Goal: Task Accomplishment & Management: Manage account settings

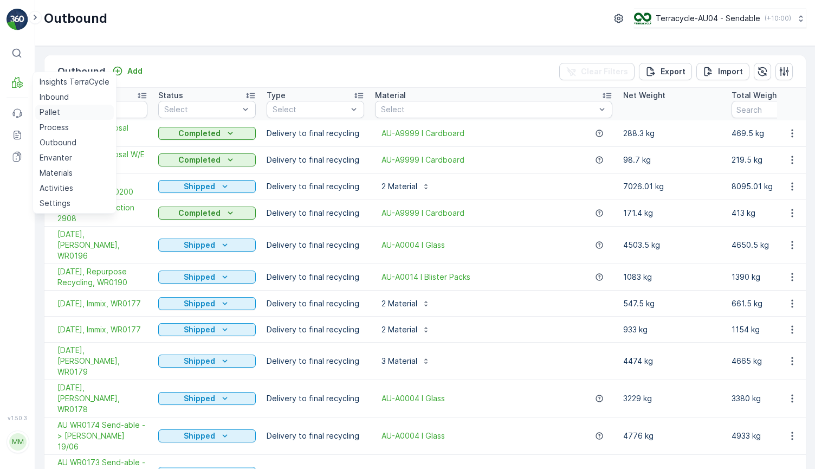
click at [57, 114] on p "Pallet" at bounding box center [50, 112] width 21 height 11
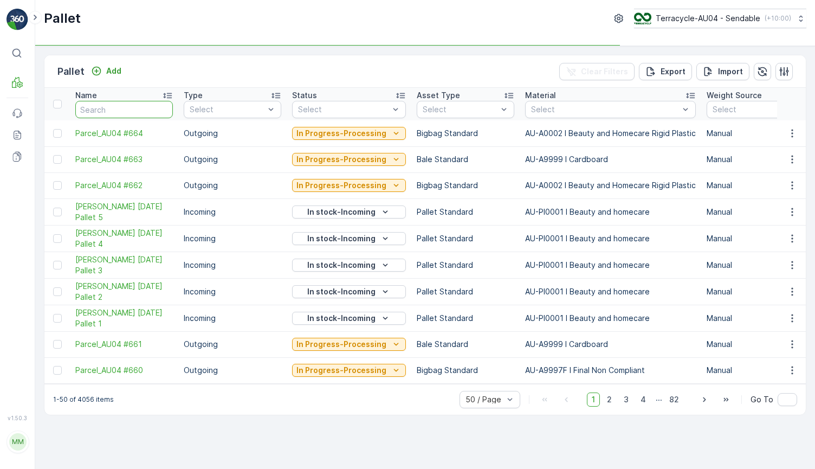
click at [99, 109] on input "text" at bounding box center [124, 109] width 98 height 17
type input "491"
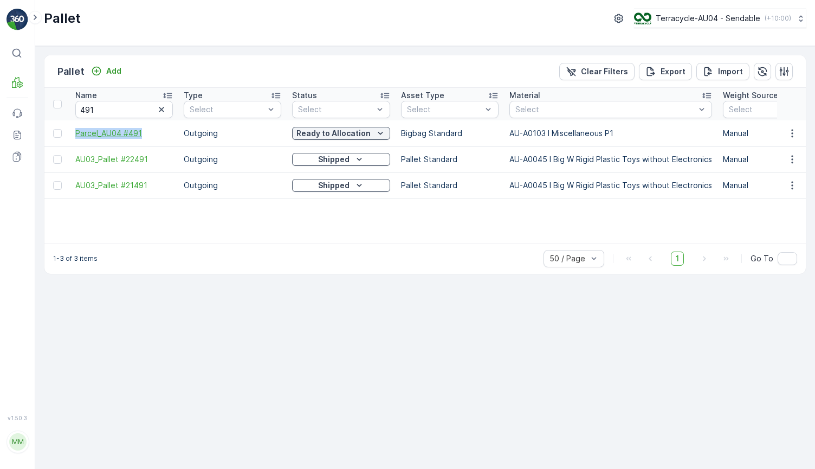
drag, startPoint x: 72, startPoint y: 131, endPoint x: 149, endPoint y: 131, distance: 76.4
click at [149, 131] on td "Parcel_AU04 #491" at bounding box center [124, 133] width 108 height 26
copy span "Parcel_AU04 #491"
drag, startPoint x: 130, startPoint y: 112, endPoint x: 47, endPoint y: 112, distance: 83.5
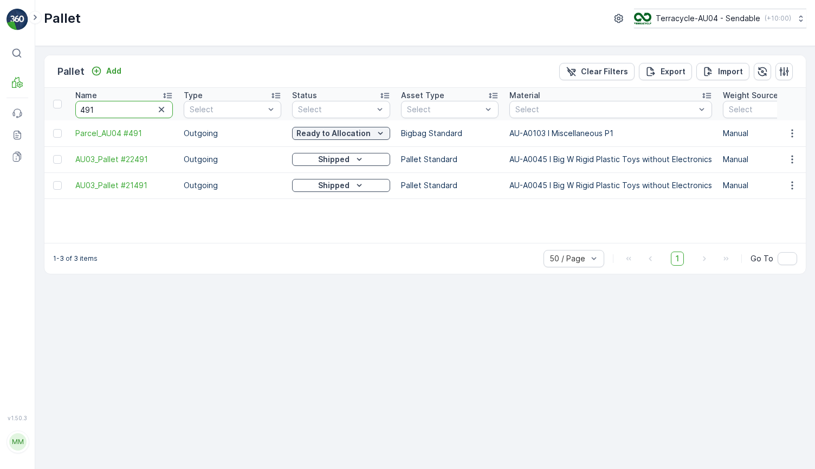
type input "211"
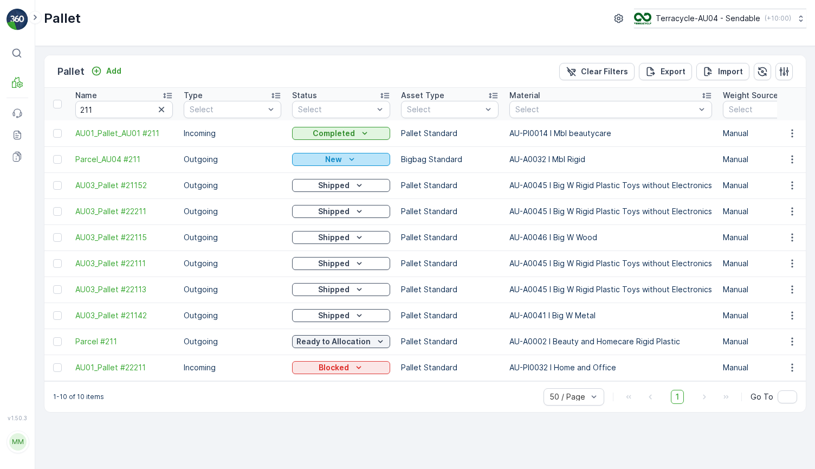
click at [346, 163] on icon "New" at bounding box center [351, 159] width 11 height 11
click at [188, 156] on p "Outgoing" at bounding box center [233, 159] width 98 height 11
drag, startPoint x: 68, startPoint y: 158, endPoint x: 153, endPoint y: 157, distance: 85.1
click at [317, 170] on td "New" at bounding box center [341, 159] width 109 height 26
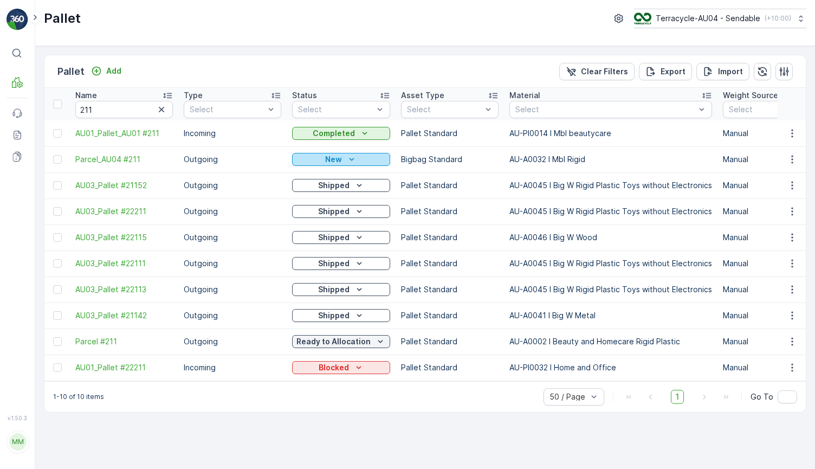
click at [326, 162] on p "New" at bounding box center [333, 159] width 17 height 11
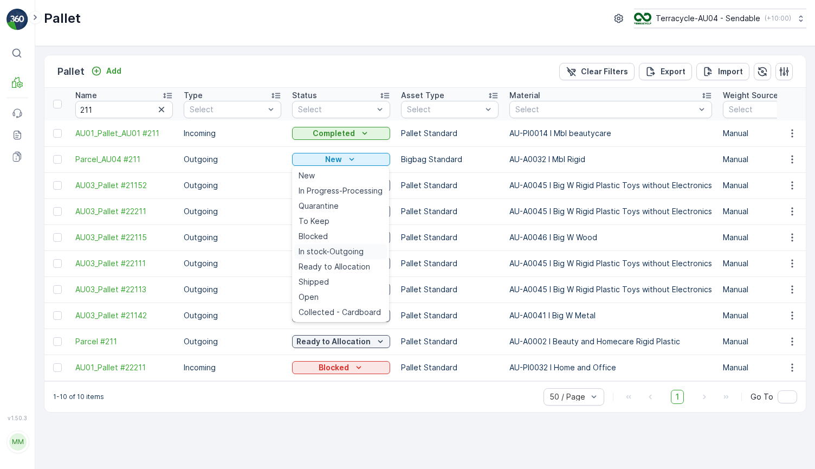
click at [342, 251] on span "In stock-Outgoing" at bounding box center [331, 251] width 65 height 11
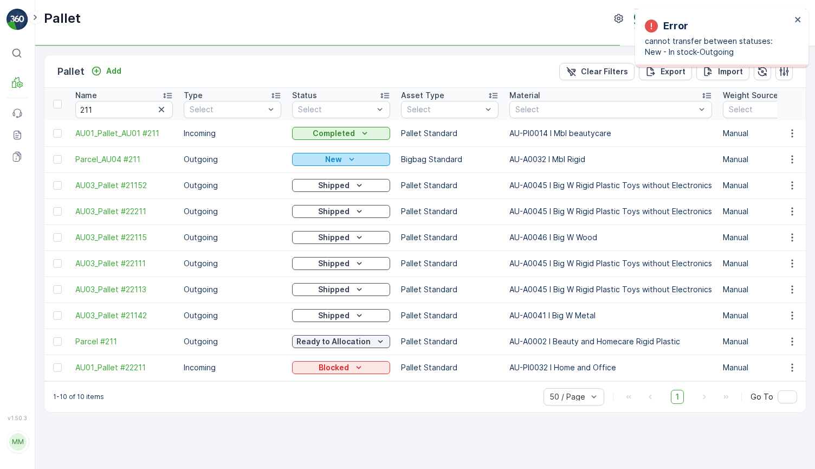
click at [321, 156] on div "New" at bounding box center [341, 159] width 89 height 11
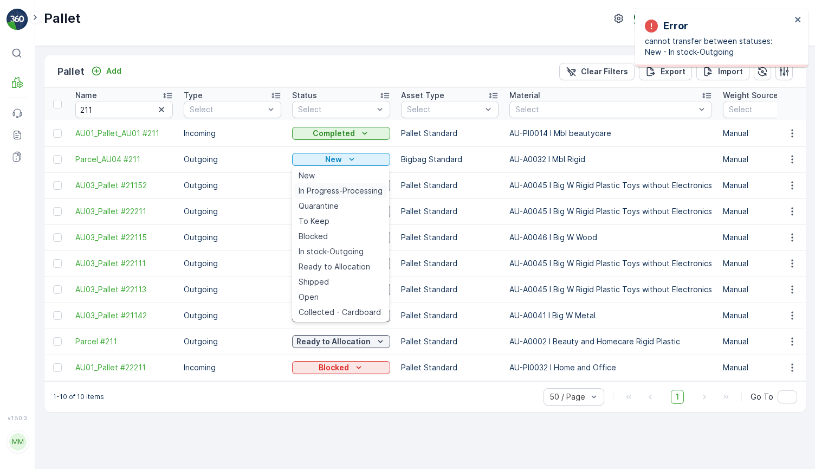
click at [332, 189] on span "In Progress-Processing" at bounding box center [341, 190] width 84 height 11
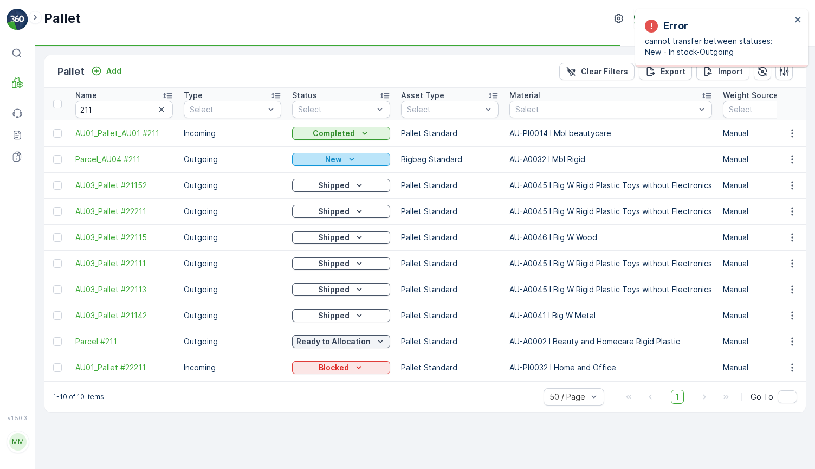
click at [353, 157] on icon "New" at bounding box center [351, 159] width 11 height 11
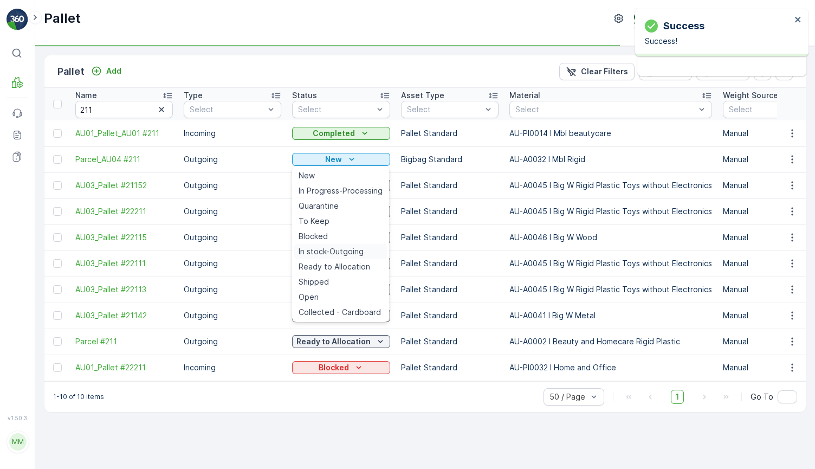
click at [341, 251] on span "In stock-Outgoing" at bounding box center [331, 251] width 65 height 11
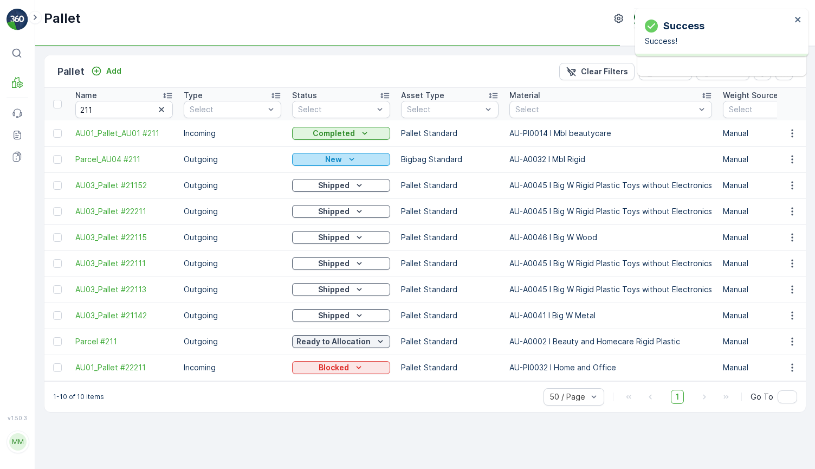
click at [357, 155] on div "New" at bounding box center [341, 159] width 89 height 11
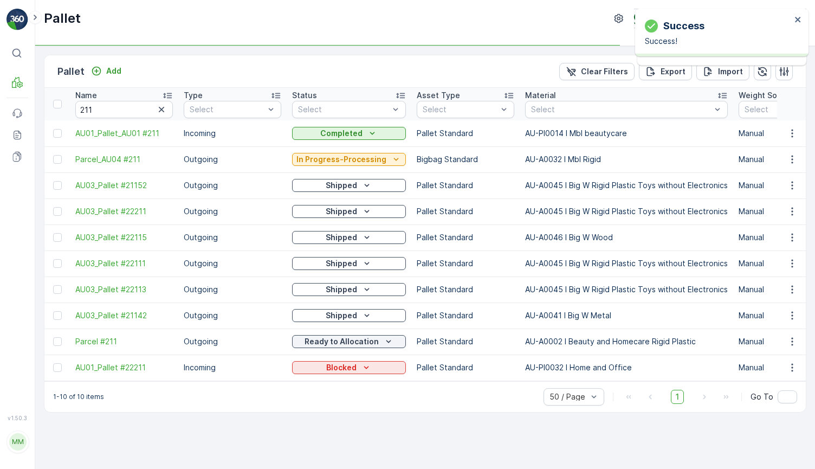
click at [345, 263] on p "Shipped" at bounding box center [341, 263] width 31 height 11
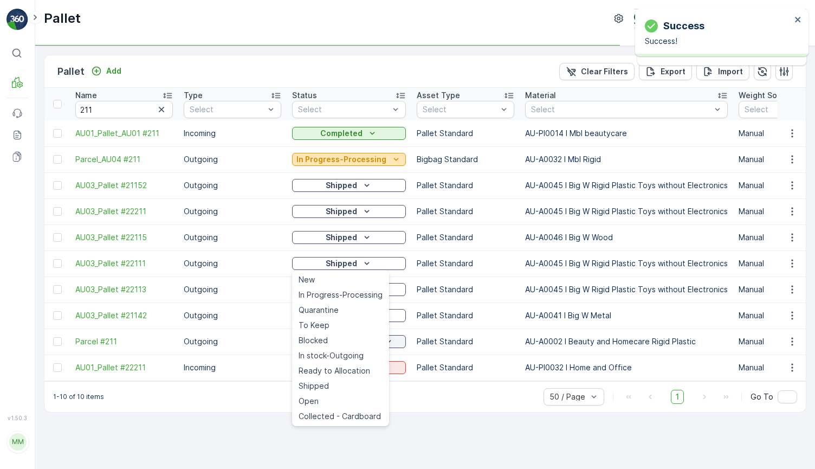
click at [356, 159] on p "In Progress-Processing" at bounding box center [342, 159] width 90 height 11
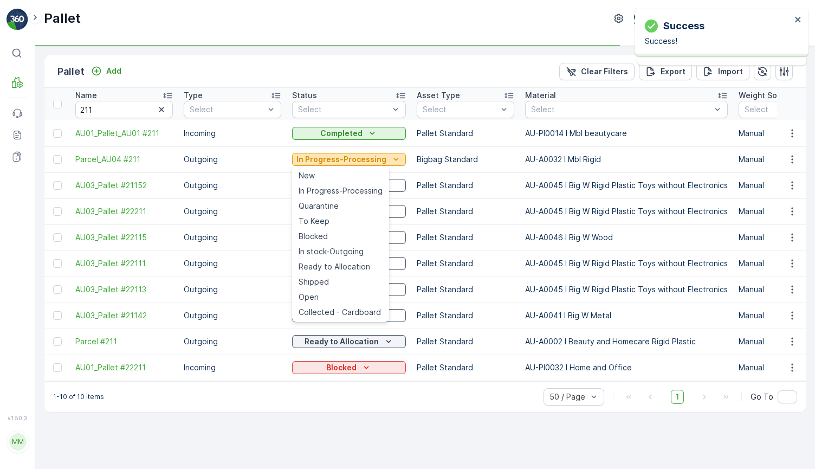
click at [356, 159] on p "In Progress-Processing" at bounding box center [342, 159] width 90 height 11
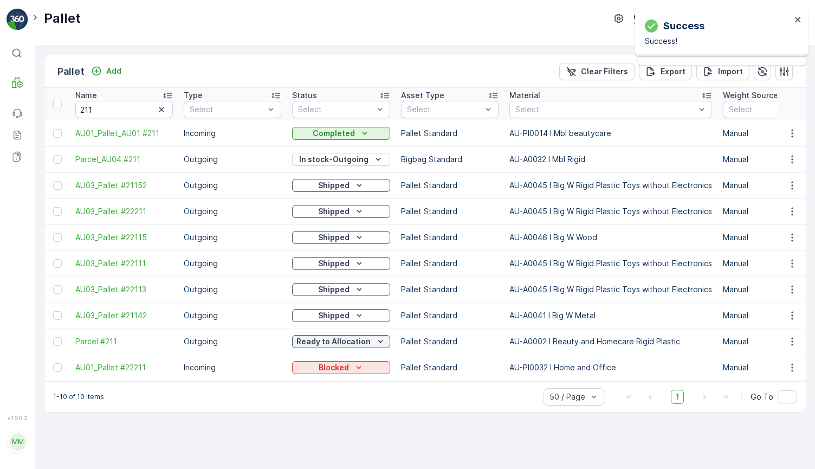
click at [356, 159] on p "In stock-Outgoing" at bounding box center [333, 159] width 69 height 11
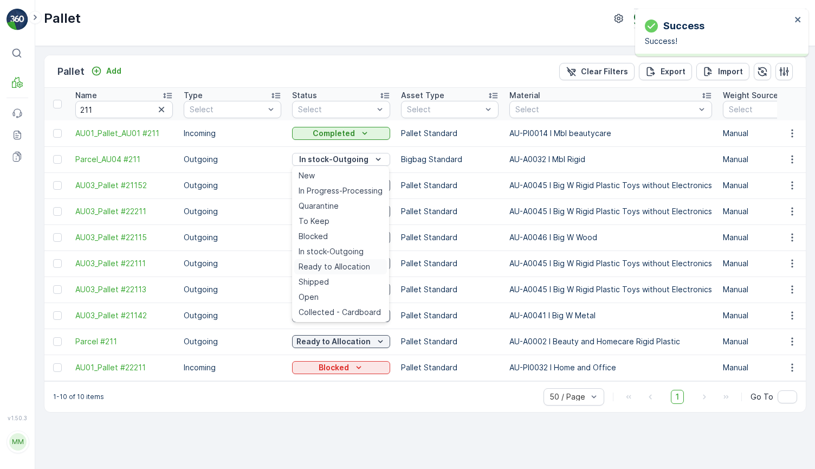
click at [340, 265] on span "Ready to Allocation" at bounding box center [335, 266] width 72 height 11
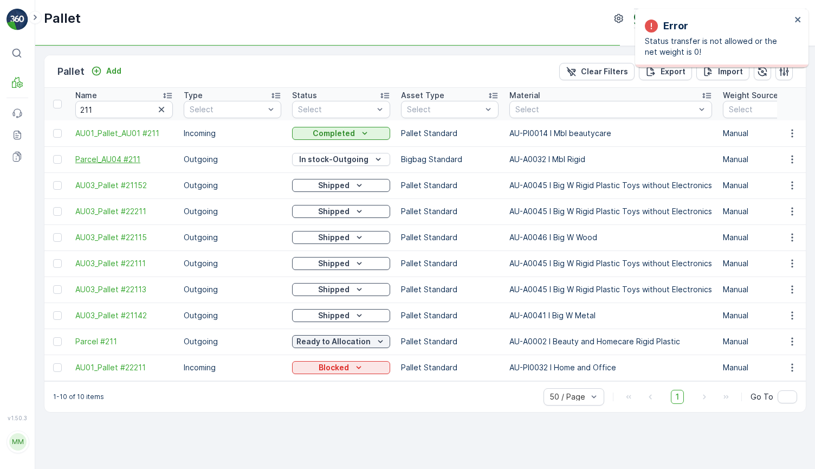
click at [122, 164] on span "Parcel_AU04 #211" at bounding box center [124, 159] width 98 height 11
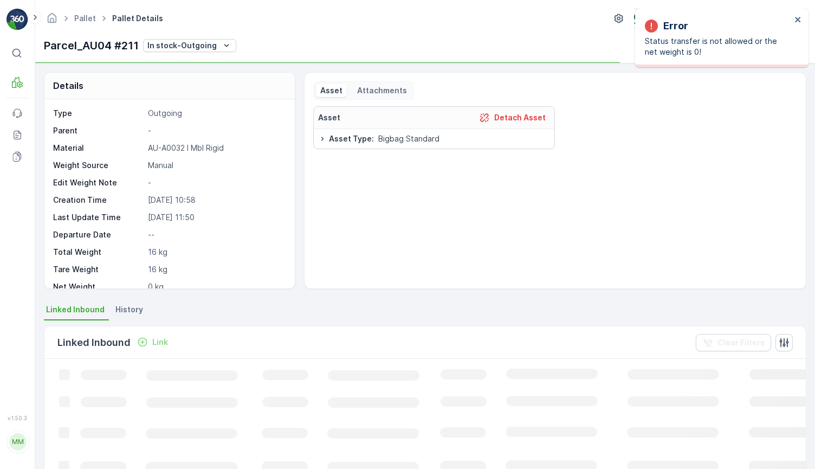
drag, startPoint x: 744, startPoint y: 15, endPoint x: 641, endPoint y: 14, distance: 103.0
click at [641, 14] on div "Error Status transfer is not allowed or the net weight is 0!" at bounding box center [721, 38] width 173 height 59
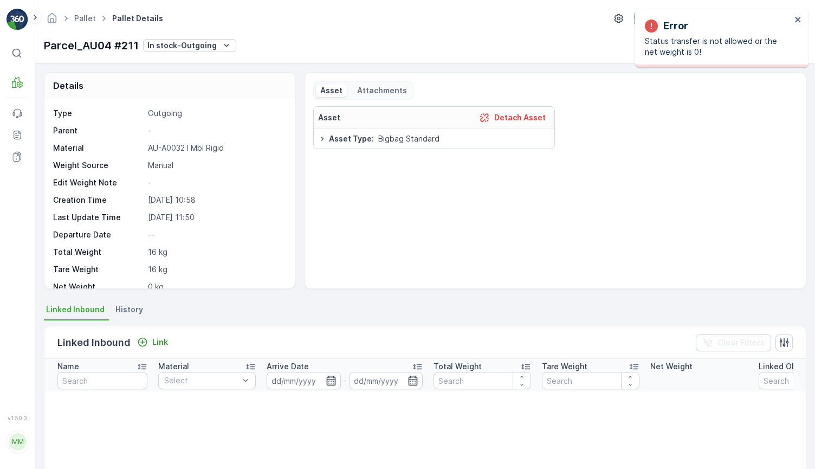
drag, startPoint x: 733, startPoint y: 5, endPoint x: 637, endPoint y: 5, distance: 95.9
click at [637, 5] on div "Pallet Pallet Details Terracycle-AU04 - Sendable ( +10:00 ) Parcel_AU04 #211 In…" at bounding box center [425, 31] width 780 height 63
drag, startPoint x: 708, startPoint y: 7, endPoint x: 646, endPoint y: 8, distance: 62.3
click at [647, 8] on div "Pallet Pallet Details Terracycle-AU04 - Sendable ( +10:00 ) Parcel_AU04 #211 In…" at bounding box center [425, 31] width 780 height 63
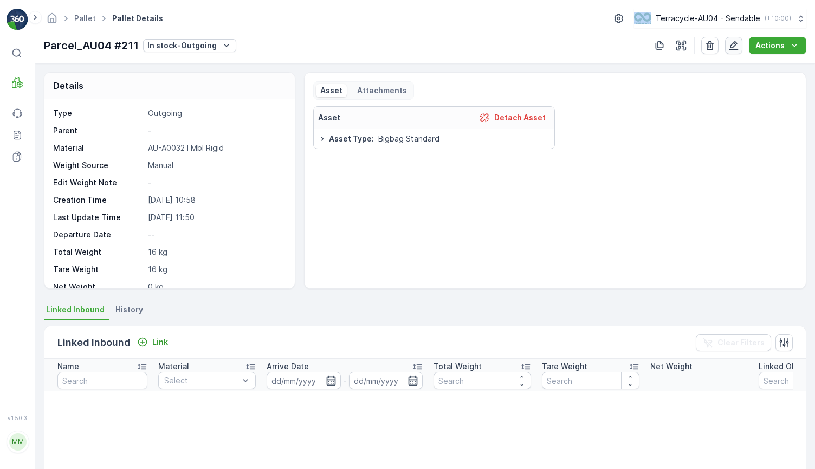
click at [730, 48] on icon "button" at bounding box center [734, 45] width 11 height 11
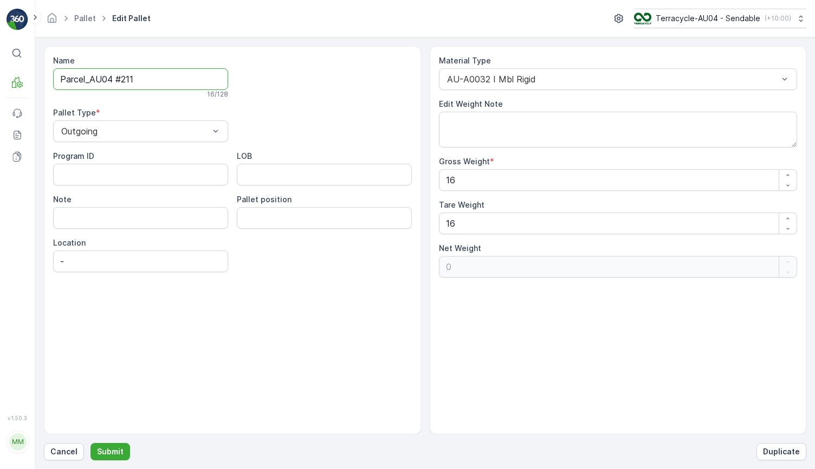
click at [163, 81] on input "Parcel_AU04 #211" at bounding box center [140, 79] width 175 height 22
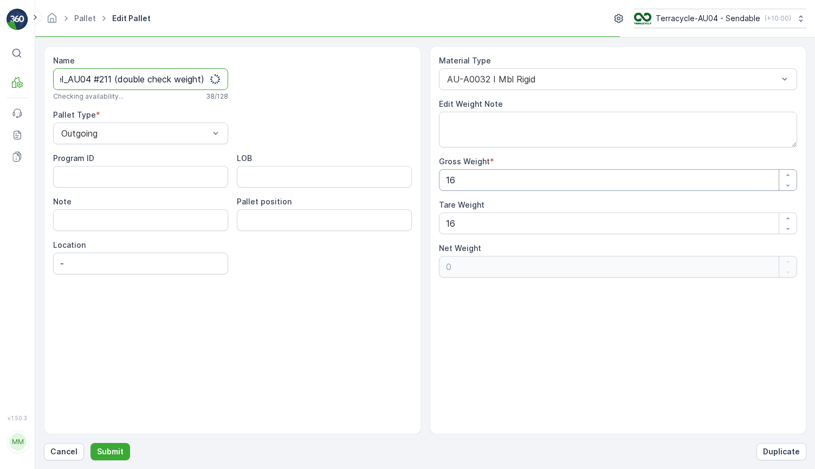
type input "Parcel_AU04 #211 (double check weight)"
click at [486, 178] on Weight "16" at bounding box center [618, 180] width 359 height 22
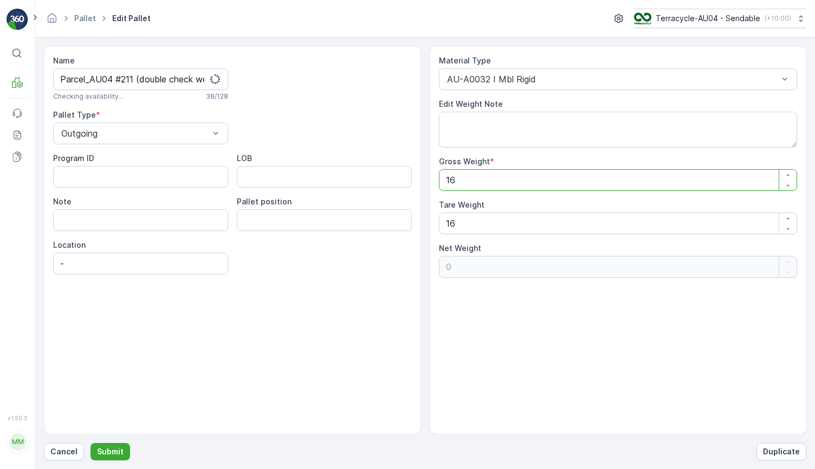
type Weight "1"
type Weight "-15"
type Weight "11"
type Weight "-5"
type Weight "1"
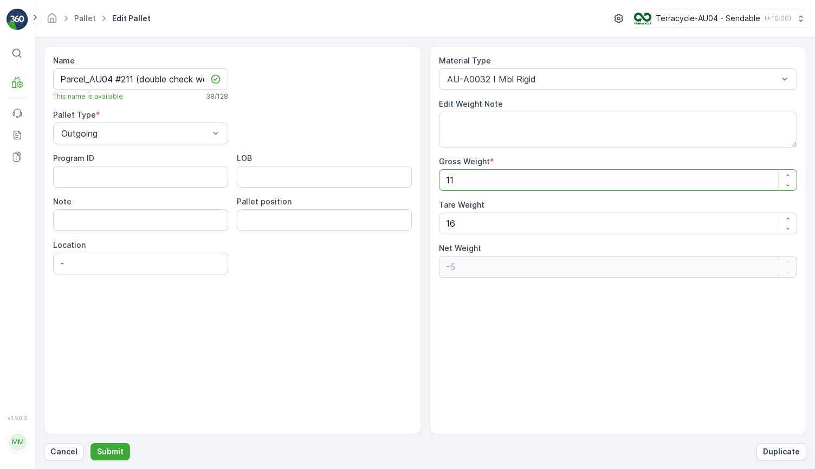
type Weight "-15"
type Weight "17"
type Weight "1"
type Weight "17"
click at [114, 454] on p "Submit" at bounding box center [110, 451] width 27 height 11
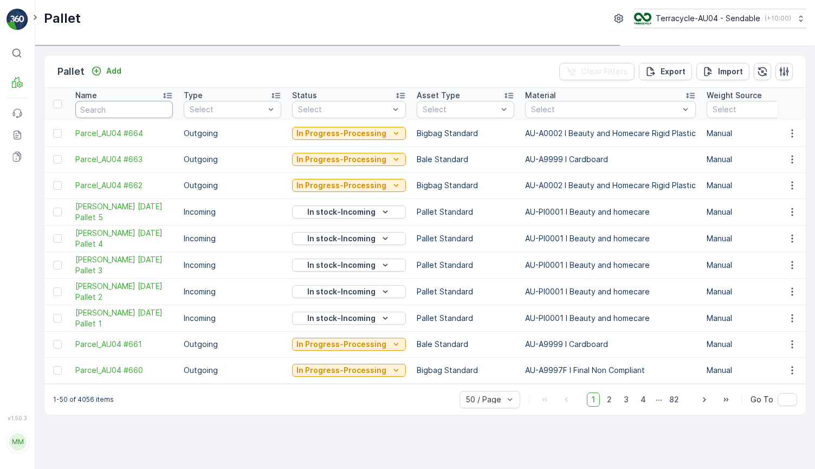
click at [99, 117] on input "text" at bounding box center [124, 109] width 98 height 17
paste input "Parcel_AU04 #491"
type input "Parcel_AU04 #491"
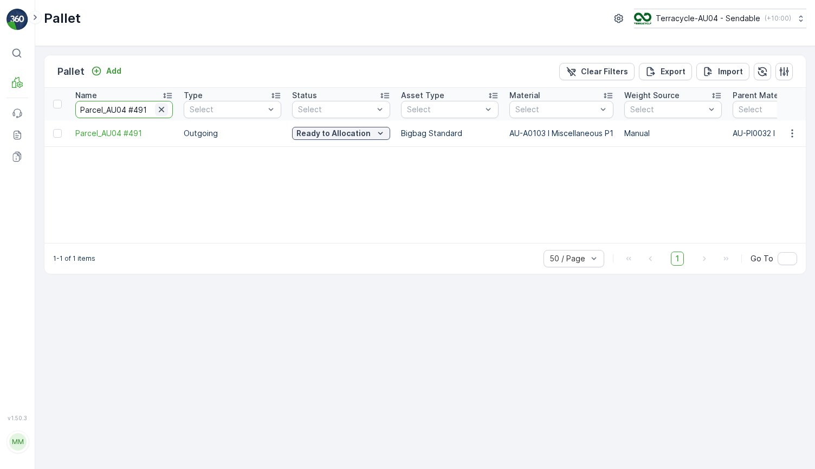
drag, startPoint x: 136, startPoint y: 111, endPoint x: 158, endPoint y: 109, distance: 22.8
click at [158, 109] on div "Parcel_AU04 #491" at bounding box center [124, 109] width 98 height 17
type input "Parcel_AU04 #211"
click at [348, 132] on p "In stock-Outgoing" at bounding box center [333, 133] width 69 height 11
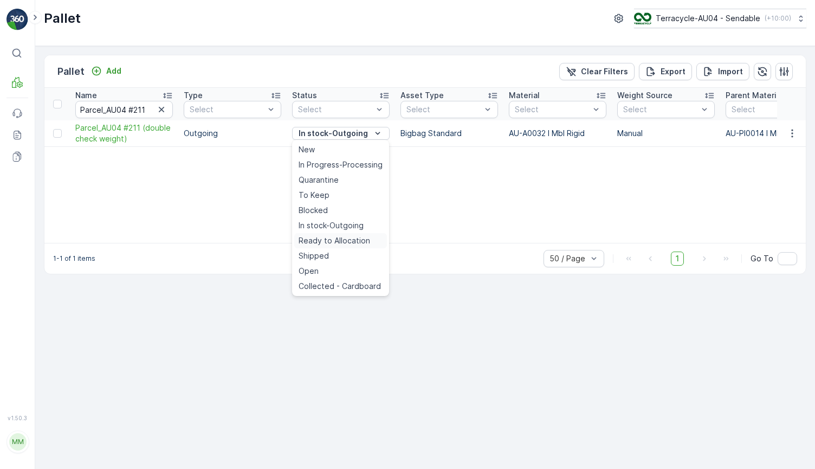
click at [345, 241] on span "Ready to Allocation" at bounding box center [335, 240] width 72 height 11
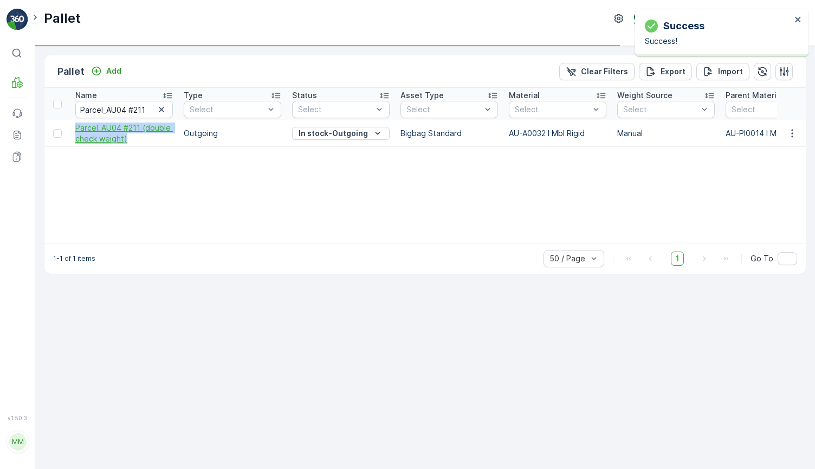
drag, startPoint x: 67, startPoint y: 125, endPoint x: 141, endPoint y: 140, distance: 75.7
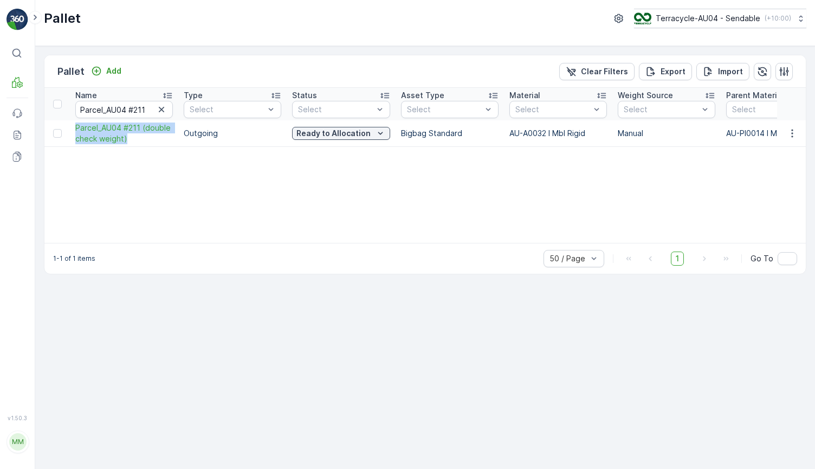
drag, startPoint x: 69, startPoint y: 127, endPoint x: 140, endPoint y: 144, distance: 73.6
copy span "Parcel_AU04 #211 (double check weight)"
